Goal: Navigation & Orientation: Find specific page/section

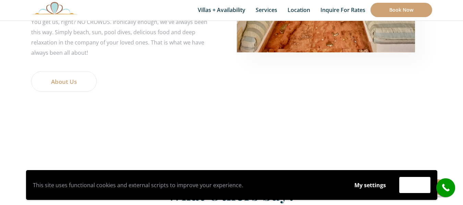
scroll to position [1450, 0]
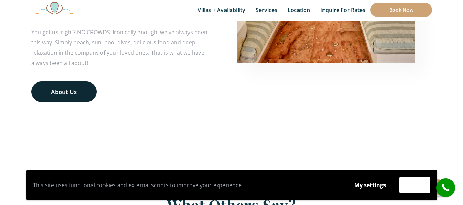
click at [75, 95] on link "About Us" at bounding box center [64, 92] width 66 height 21
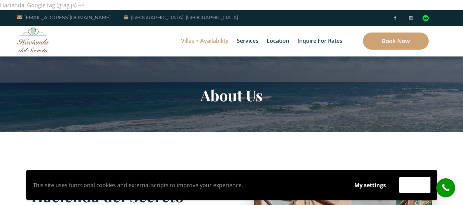
click at [203, 44] on link "Villas + Availability" at bounding box center [205, 41] width 55 height 31
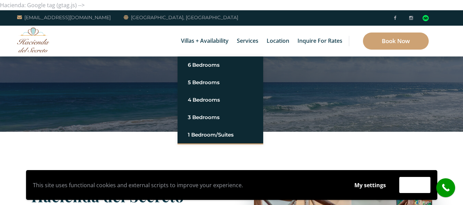
click at [112, 52] on div "Villas + Availability 6 Bedrooms Casa del Secreto 5 Bedrooms [GEOGRAPHIC_DATA][…" at bounding box center [231, 41] width 463 height 31
